Goal: Transaction & Acquisition: Purchase product/service

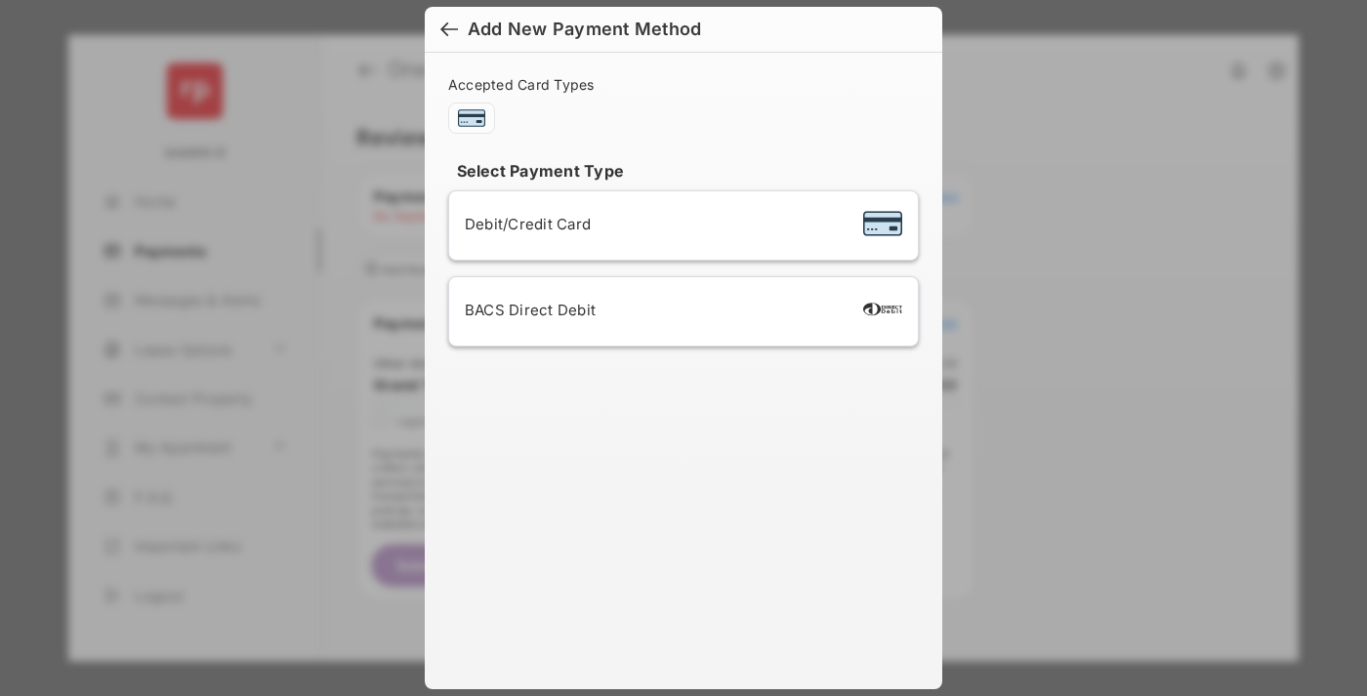
click at [680, 312] on div "BACS Direct Debit" at bounding box center [684, 311] width 438 height 37
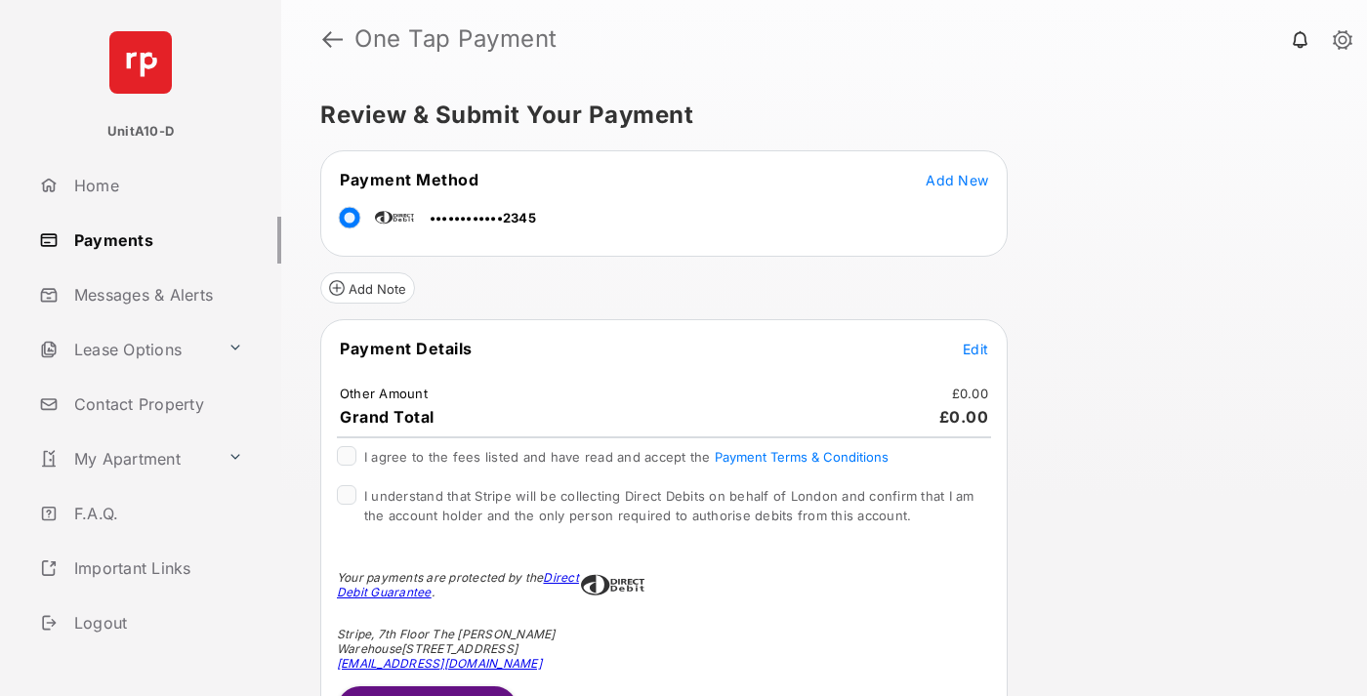
click at [976, 349] on span "Edit" at bounding box center [975, 349] width 25 height 17
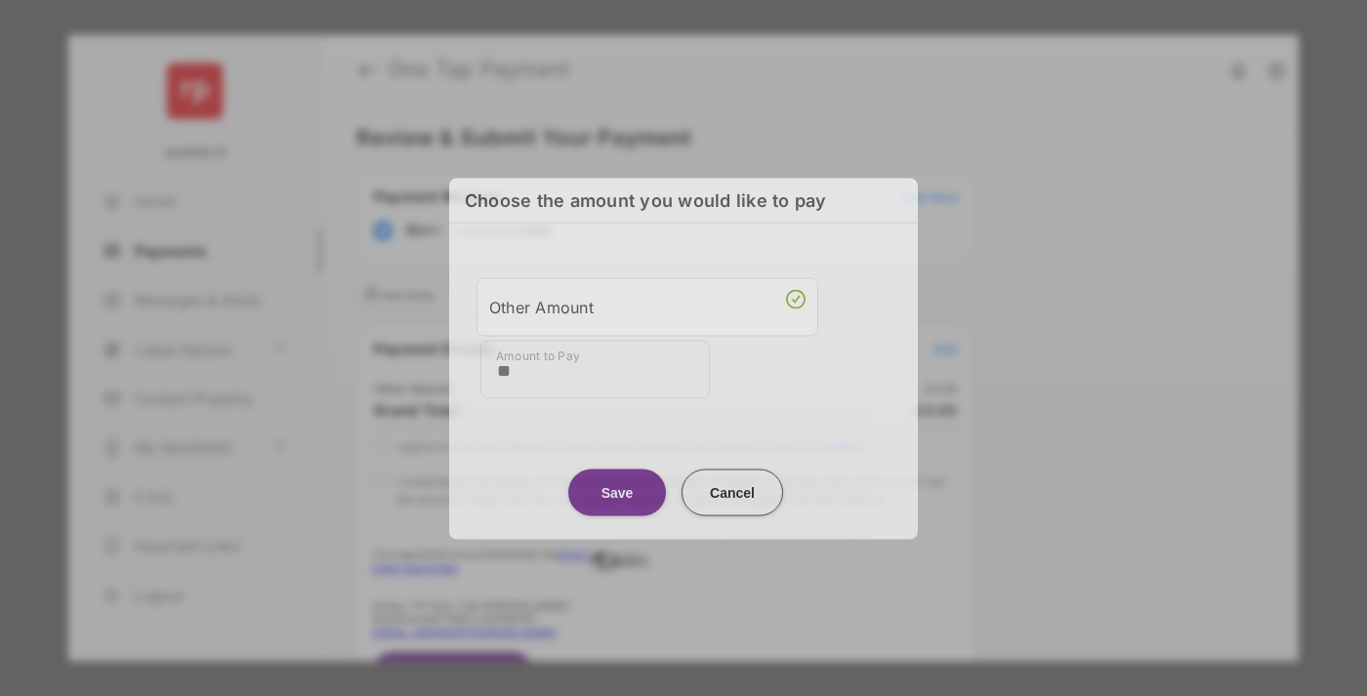
type input "**"
click at [617, 492] on button "Save" at bounding box center [617, 492] width 98 height 47
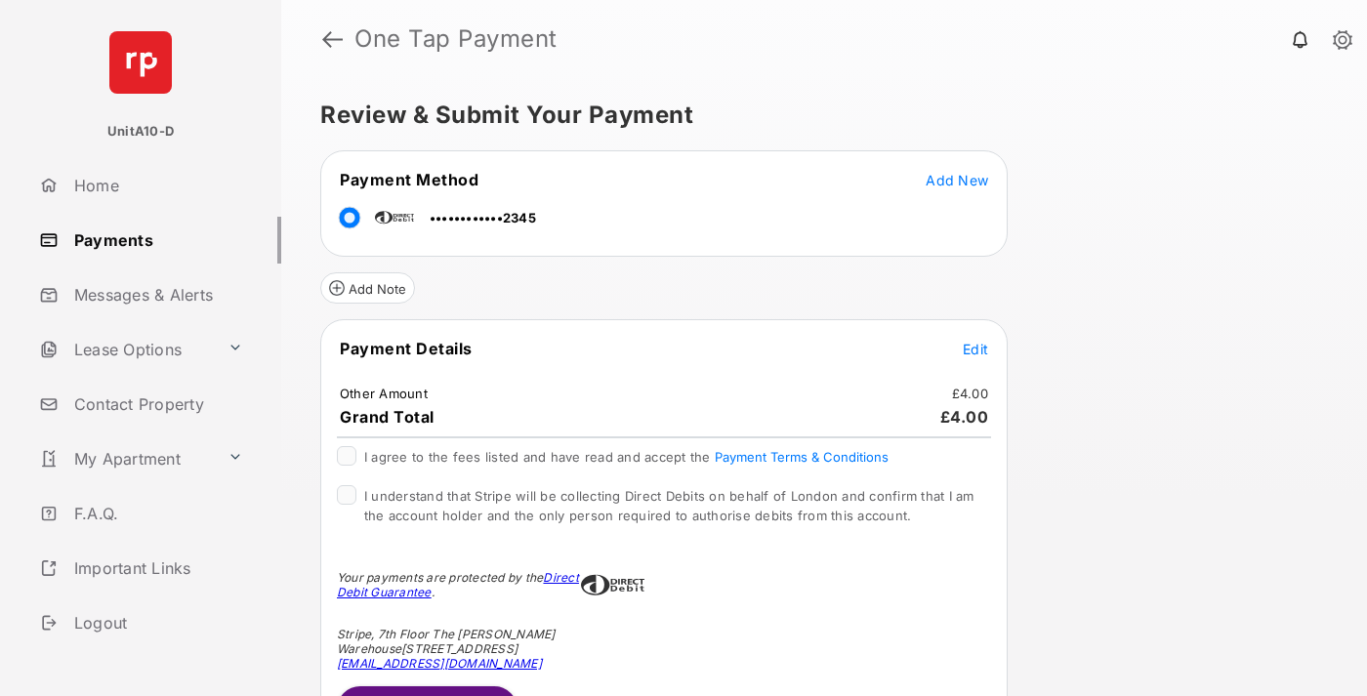
click at [976, 349] on span "Edit" at bounding box center [975, 349] width 25 height 17
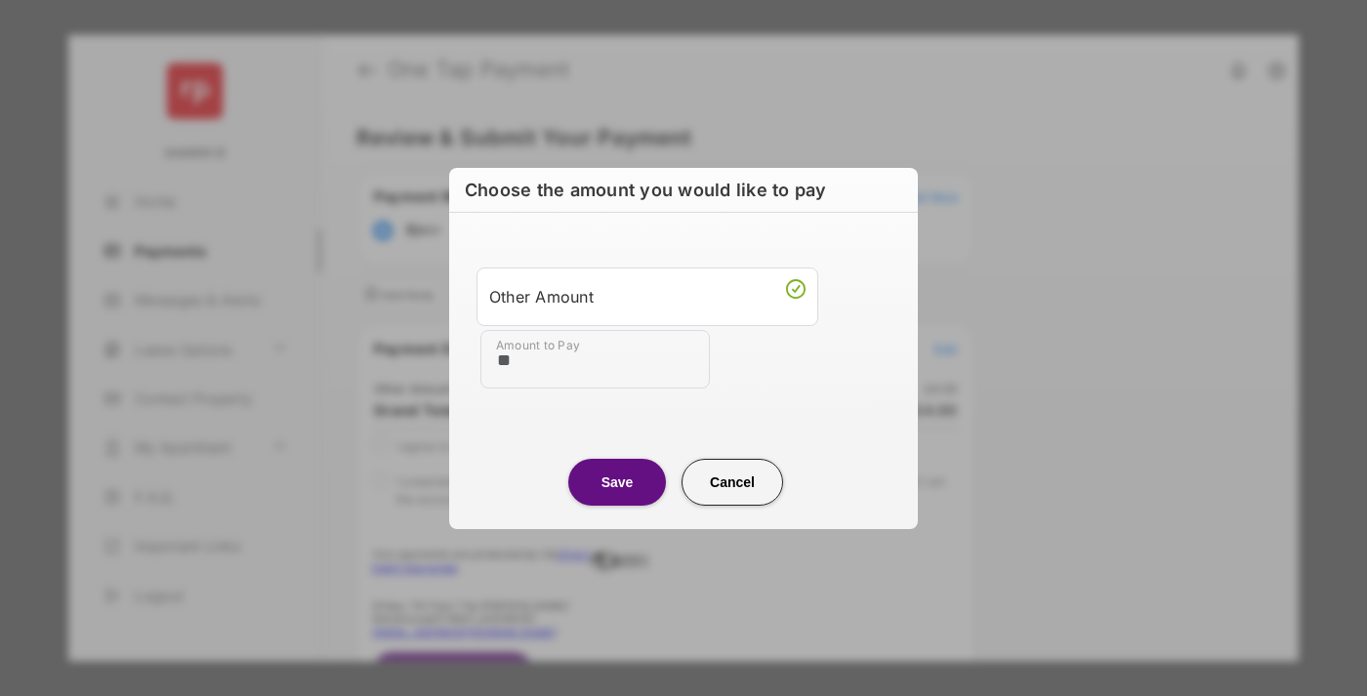
click at [617, 482] on button "Save" at bounding box center [617, 482] width 98 height 47
